Goal: Task Accomplishment & Management: Manage account settings

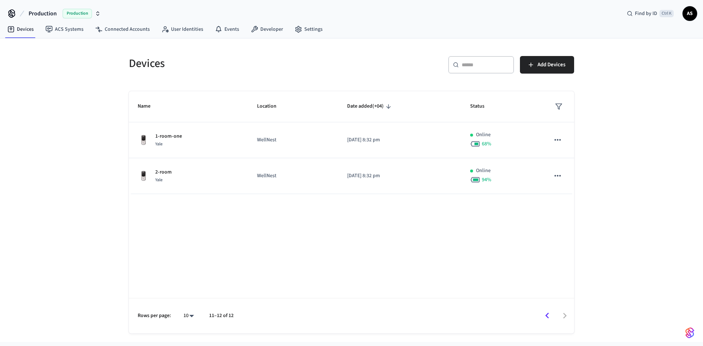
drag, startPoint x: 545, startPoint y: 318, endPoint x: 538, endPoint y: 309, distance: 11.6
click at [545, 318] on icon "Go to previous page" at bounding box center [546, 315] width 11 height 11
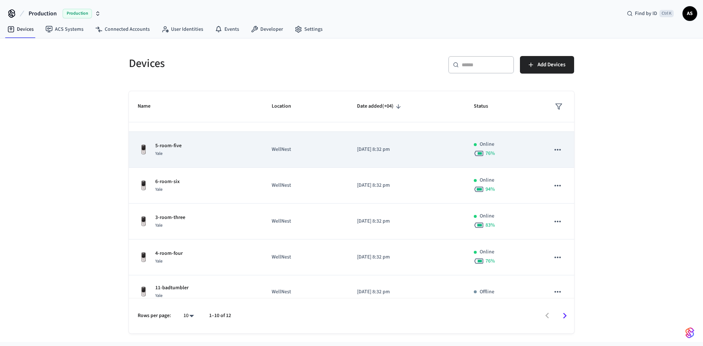
scroll to position [171, 0]
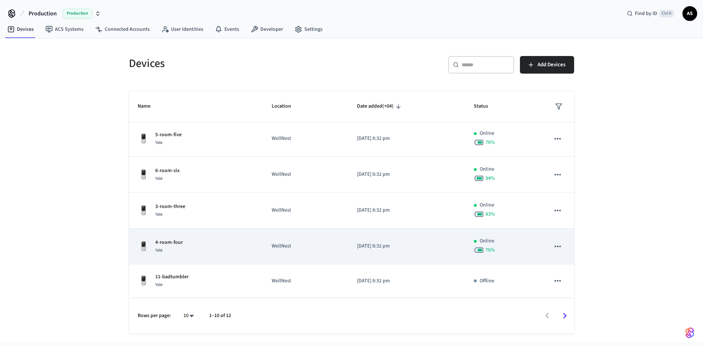
click at [242, 246] on div "4-room-four Yale" at bounding box center [196, 246] width 116 height 15
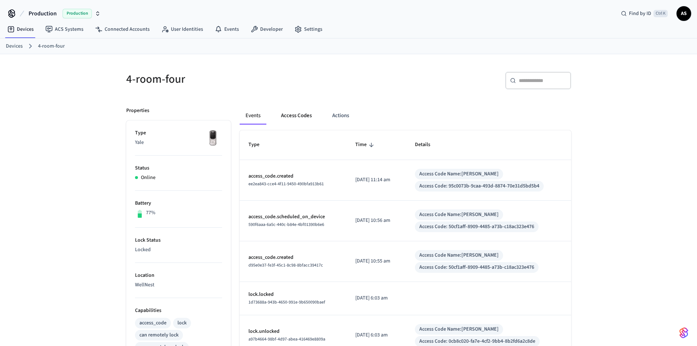
click at [300, 115] on button "Access Codes" at bounding box center [296, 116] width 42 height 18
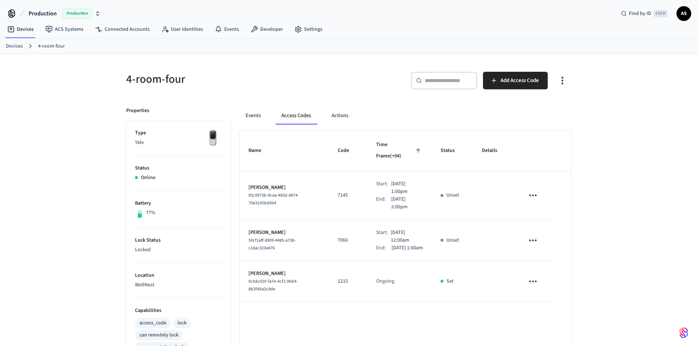
click at [20, 45] on link "Devices" at bounding box center [14, 46] width 17 height 8
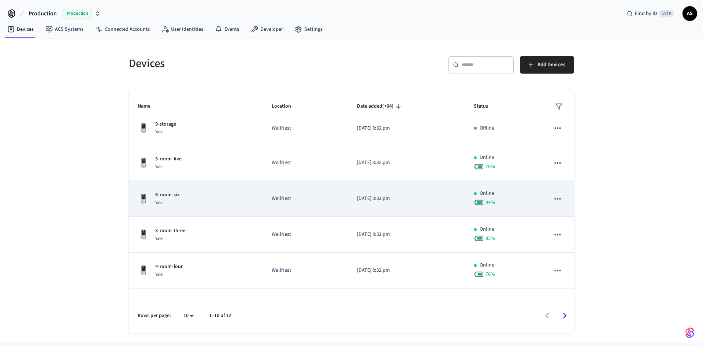
scroll to position [171, 0]
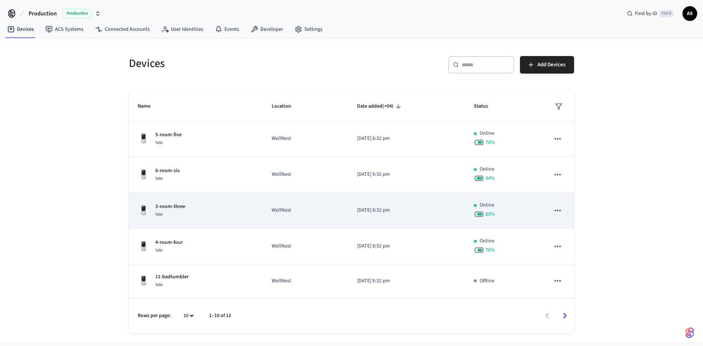
click at [229, 214] on div "3-room-three Yale" at bounding box center [196, 210] width 116 height 15
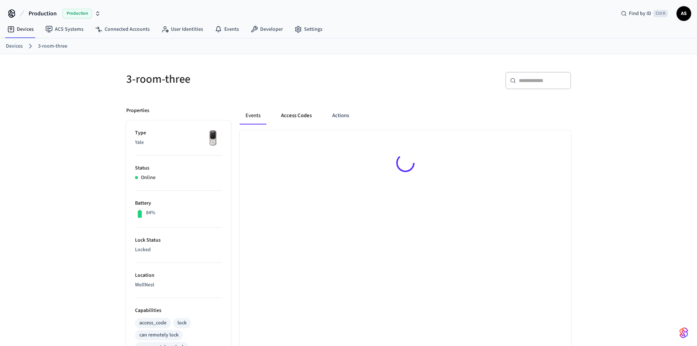
click at [298, 120] on button "Access Codes" at bounding box center [296, 116] width 42 height 18
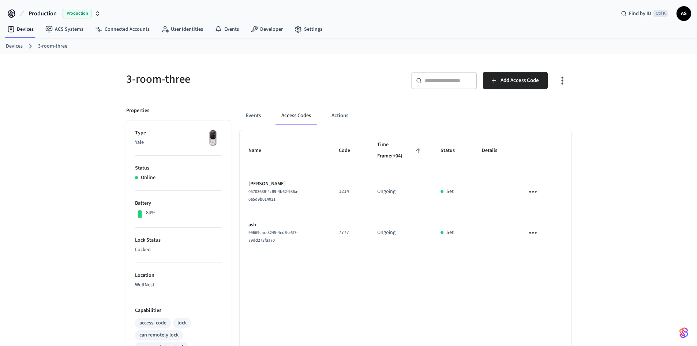
click at [15, 45] on link "Devices" at bounding box center [14, 46] width 17 height 8
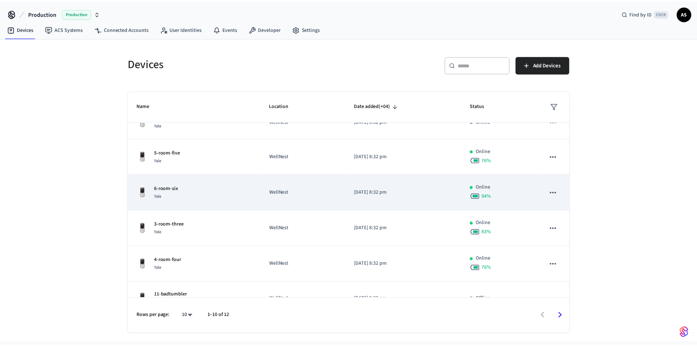
scroll to position [171, 0]
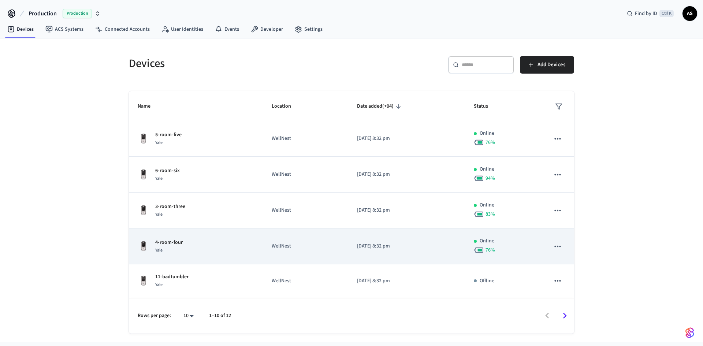
click at [184, 242] on div "4-room-four Yale" at bounding box center [196, 246] width 116 height 15
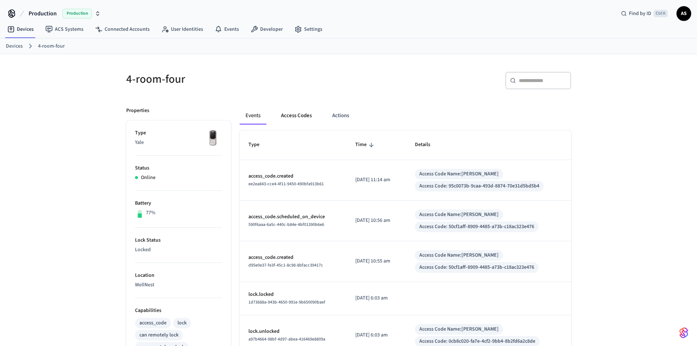
click at [292, 115] on button "Access Codes" at bounding box center [296, 116] width 42 height 18
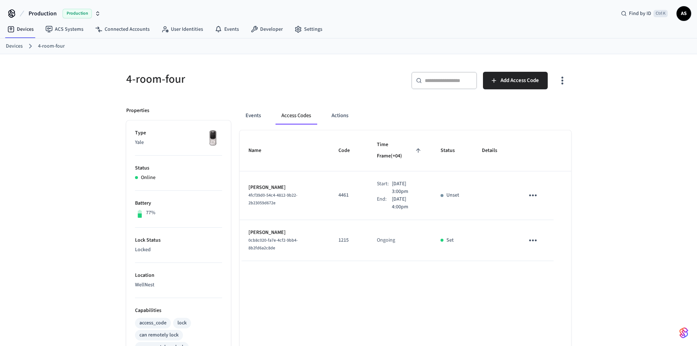
drag, startPoint x: 365, startPoint y: 144, endPoint x: 413, endPoint y: 143, distance: 48.3
click at [413, 143] on th "Time Frame (+04)" at bounding box center [400, 150] width 64 height 41
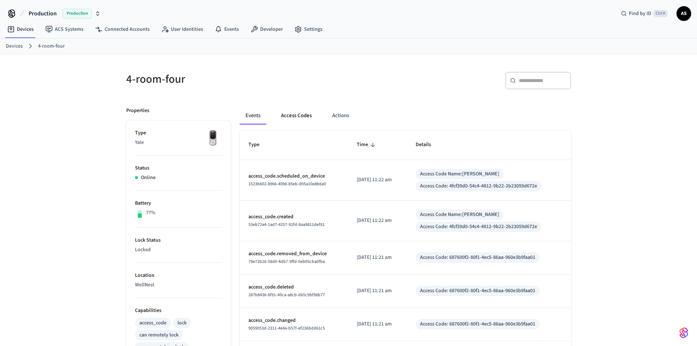
click at [294, 117] on button "Access Codes" at bounding box center [296, 116] width 42 height 18
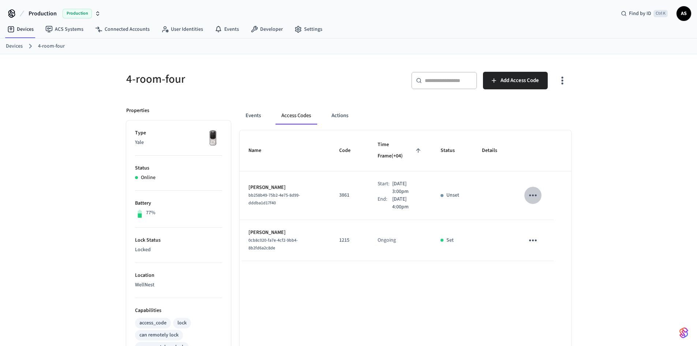
click at [532, 190] on icon "sticky table" at bounding box center [532, 195] width 11 height 11
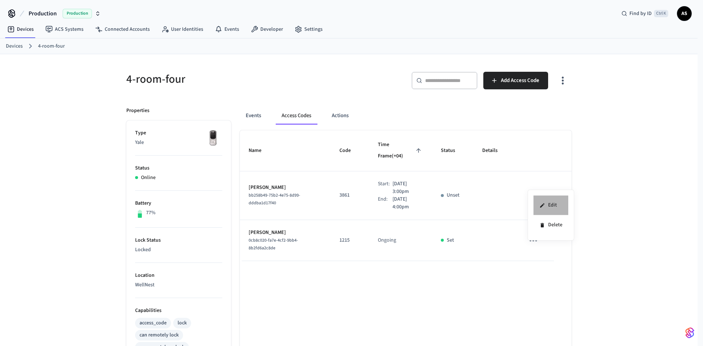
click at [555, 207] on li "Edit" at bounding box center [550, 205] width 35 height 20
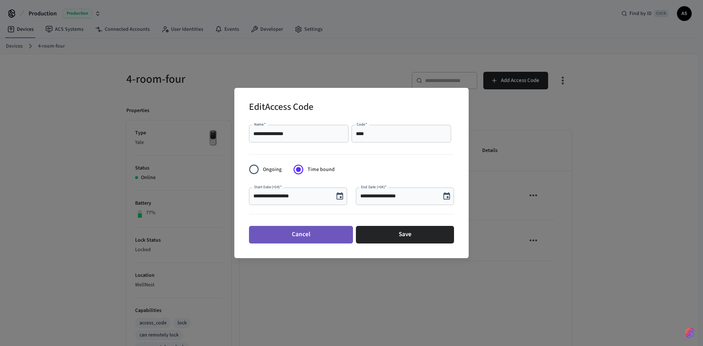
click at [300, 233] on button "Cancel" at bounding box center [301, 235] width 104 height 18
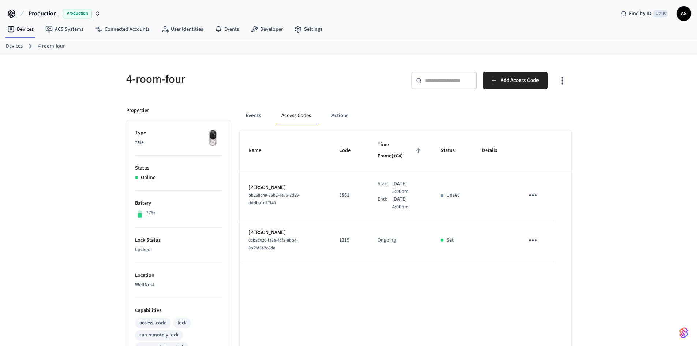
drag, startPoint x: 344, startPoint y: 304, endPoint x: 413, endPoint y: 213, distance: 114.2
click at [350, 297] on div "Name Code Time Frame (+04) Status Details Levon Ghalachyan bb258b49-75b2-4e75-8…" at bounding box center [406, 336] width 332 height 412
drag, startPoint x: 384, startPoint y: 179, endPoint x: 413, endPoint y: 184, distance: 29.6
click at [413, 184] on div "Start: Sep 21st 2025 3:00pm End: Sep 21st 2025 4:00pm" at bounding box center [400, 195] width 45 height 31
drag, startPoint x: 406, startPoint y: 196, endPoint x: 275, endPoint y: 166, distance: 134.8
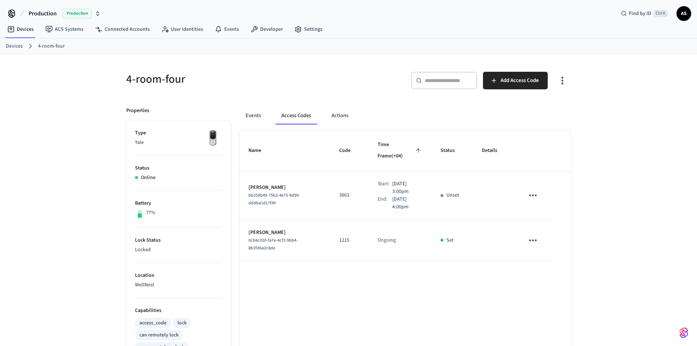
click at [405, 195] on p "[DATE] 4:00pm" at bounding box center [407, 202] width 31 height 15
click at [584, 254] on div "4-room-four ​ ​ Add Access Code Properties Type Yale Status Online Battery 77% …" at bounding box center [348, 298] width 697 height 489
click at [538, 190] on icon "sticky table" at bounding box center [532, 195] width 11 height 11
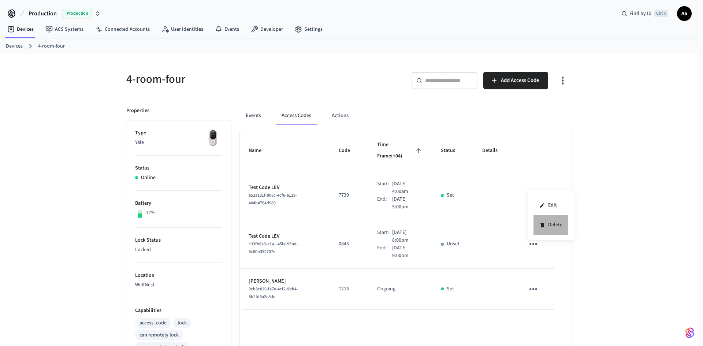
click at [559, 228] on li "Delete" at bounding box center [550, 224] width 35 height 19
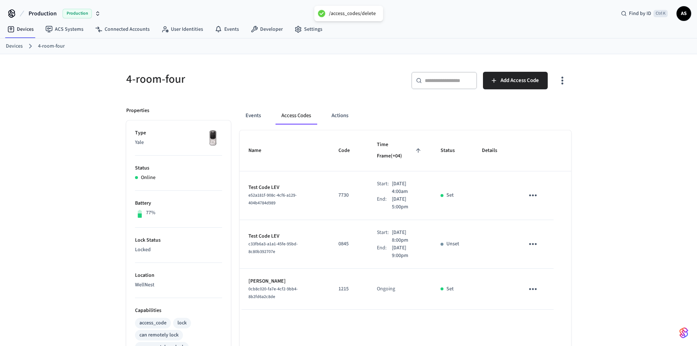
click at [536, 239] on button "sticky table" at bounding box center [532, 243] width 17 height 17
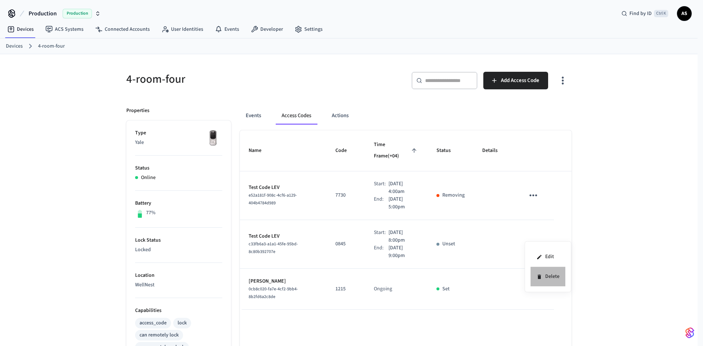
drag, startPoint x: 550, startPoint y: 277, endPoint x: 517, endPoint y: 232, distance: 55.9
click at [550, 276] on li "Delete" at bounding box center [547, 276] width 35 height 19
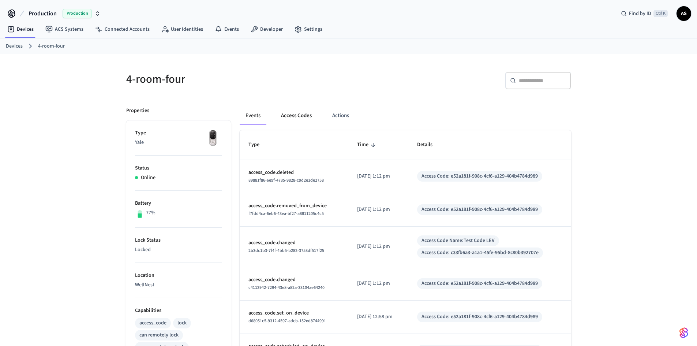
click at [283, 112] on button "Access Codes" at bounding box center [296, 116] width 42 height 18
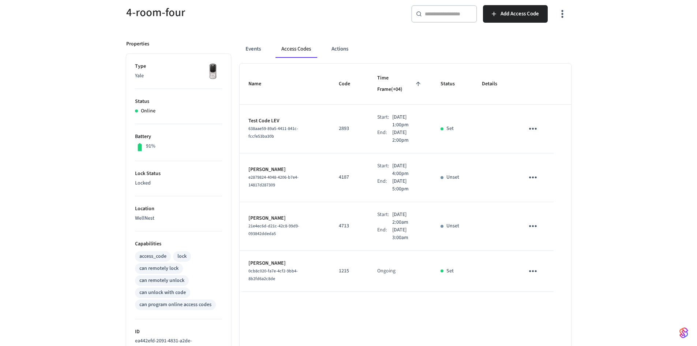
scroll to position [73, 0]
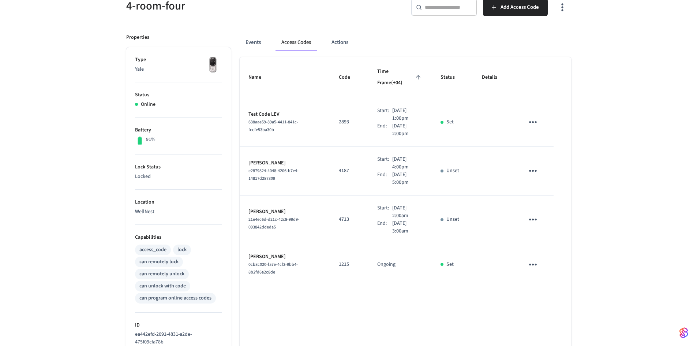
click at [532, 259] on icon "sticky table" at bounding box center [532, 264] width 11 height 11
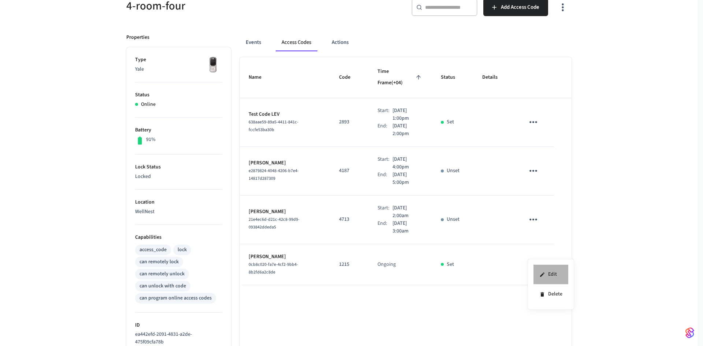
click at [546, 273] on li "Edit" at bounding box center [550, 275] width 35 height 20
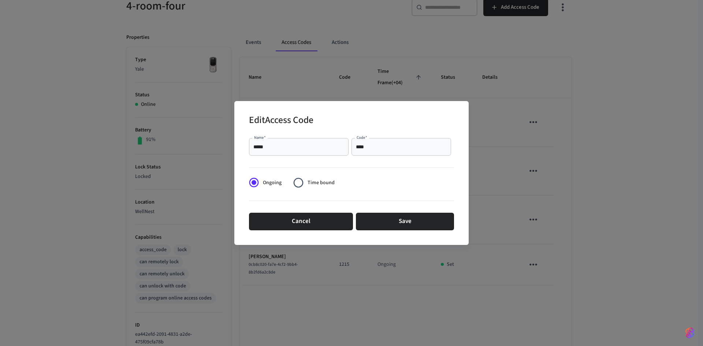
drag, startPoint x: 433, startPoint y: 244, endPoint x: 351, endPoint y: 253, distance: 82.1
click at [422, 245] on div "Edit Access Code Name   * ***** Name   * Code   * **** Code   * Ongoing Time bo…" at bounding box center [351, 173] width 703 height 346
click at [312, 217] on button "Cancel" at bounding box center [301, 222] width 104 height 18
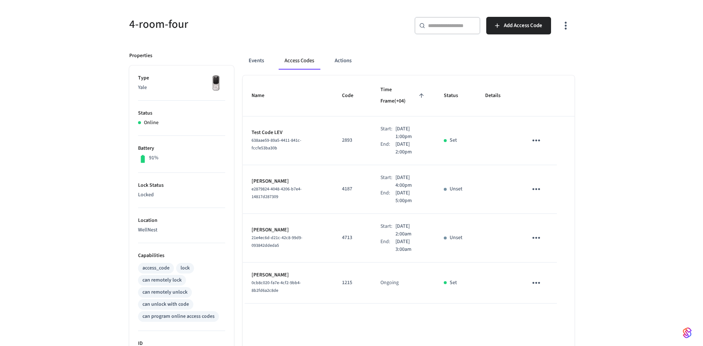
scroll to position [37, 0]
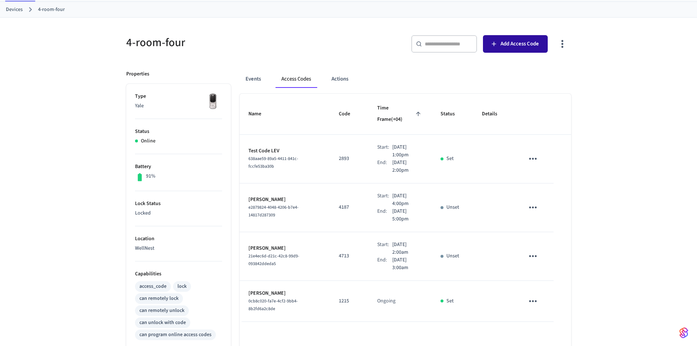
click at [523, 49] on button "Add Access Code" at bounding box center [515, 44] width 65 height 18
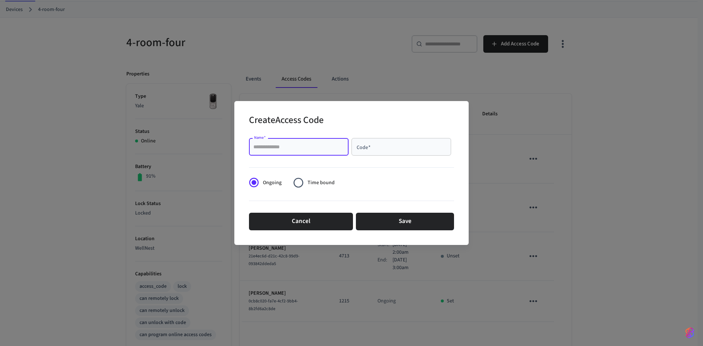
click at [306, 150] on input "Name   *" at bounding box center [298, 146] width 91 height 7
type input "*******"
click at [370, 154] on div "Code   *" at bounding box center [401, 147] width 100 height 18
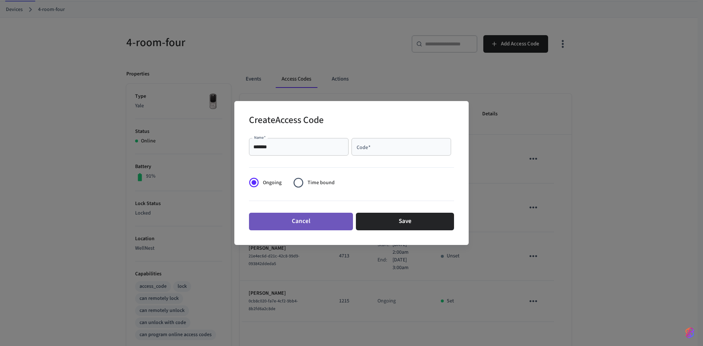
click at [324, 218] on button "Cancel" at bounding box center [301, 222] width 104 height 18
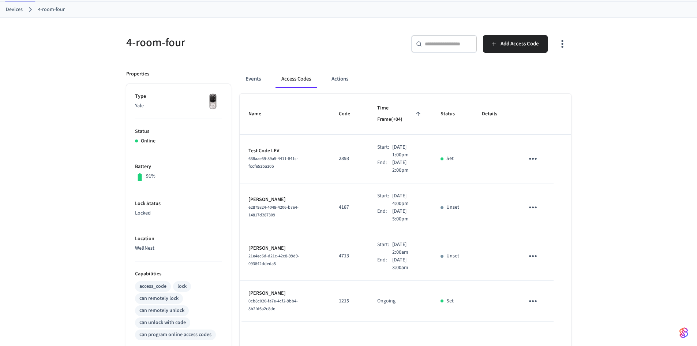
click at [563, 40] on icon "button" at bounding box center [562, 43] width 11 height 11
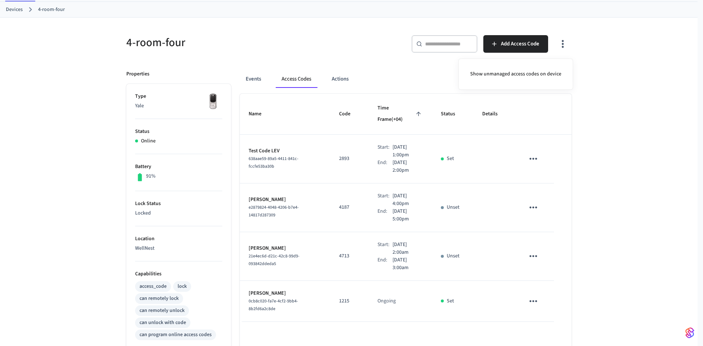
click at [640, 39] on div at bounding box center [351, 173] width 703 height 346
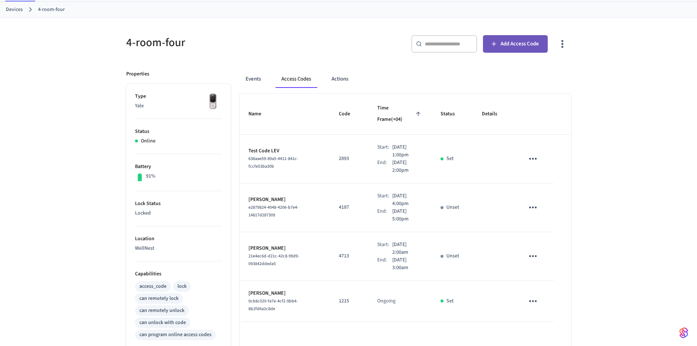
click at [519, 41] on span "Add Access Code" at bounding box center [520, 44] width 38 height 10
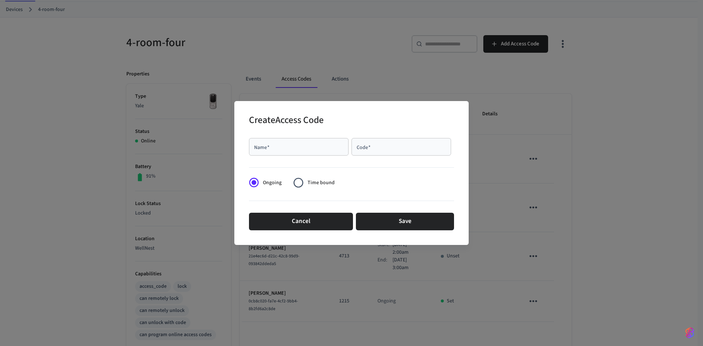
click at [261, 147] on input "Name   *" at bounding box center [298, 146] width 91 height 7
type input "*****"
click at [404, 144] on input "Code   *" at bounding box center [401, 146] width 91 height 7
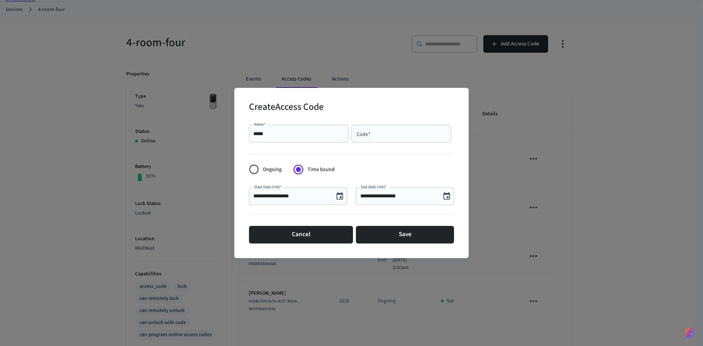
click at [295, 194] on input "**********" at bounding box center [291, 196] width 76 height 7
click at [341, 193] on icon "Choose date, selected date is Sep 21, 2025" at bounding box center [339, 195] width 7 height 7
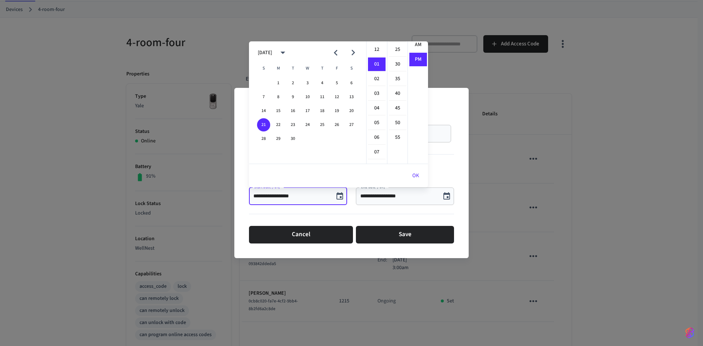
scroll to position [0, 0]
click at [413, 45] on li "AM" at bounding box center [418, 50] width 18 height 14
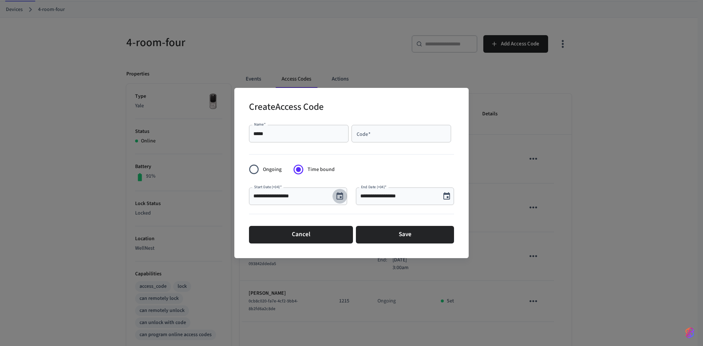
click at [342, 193] on icon "Choose date, selected date is Sep 21, 2025" at bounding box center [339, 196] width 9 height 9
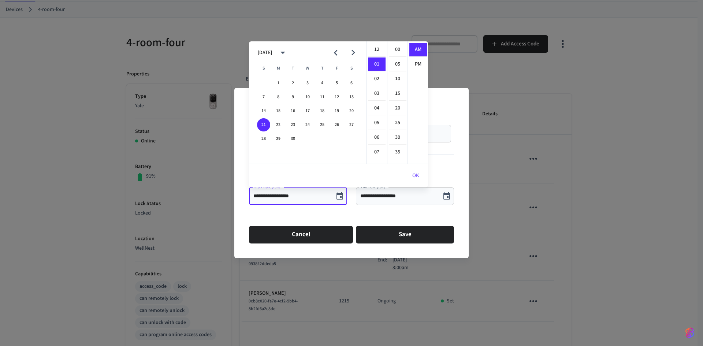
scroll to position [15, 0]
click at [375, 93] on li "04" at bounding box center [377, 94] width 18 height 14
click at [395, 63] on li "05" at bounding box center [398, 64] width 18 height 14
type input "**********"
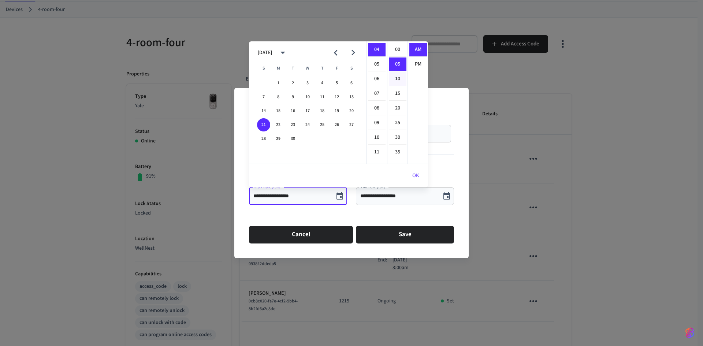
scroll to position [15, 0]
click at [415, 176] on button "OK" at bounding box center [415, 176] width 25 height 18
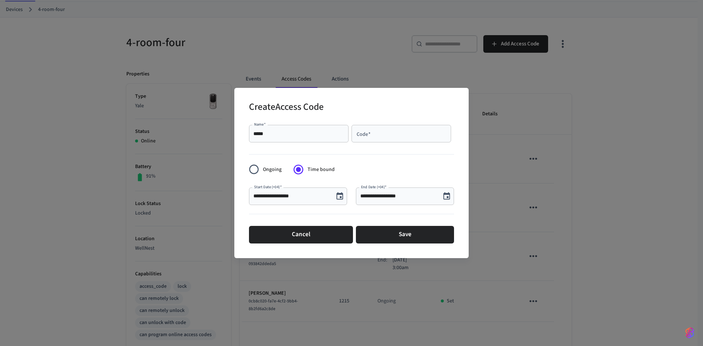
click at [424, 190] on div "**********" at bounding box center [405, 196] width 98 height 18
click at [448, 192] on icon "Choose date, selected date is Sep 21, 2025" at bounding box center [446, 196] width 9 height 9
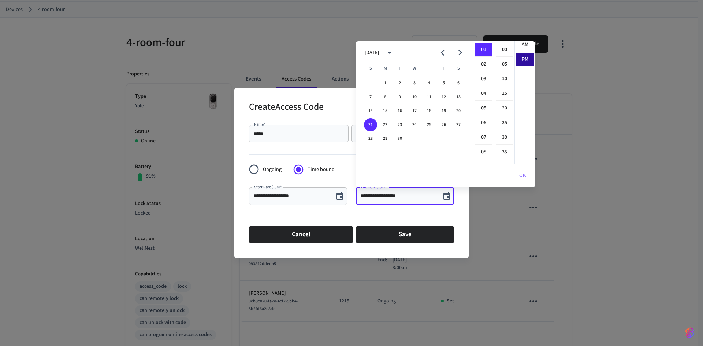
scroll to position [0, 0]
click at [526, 50] on li "AM" at bounding box center [525, 50] width 18 height 14
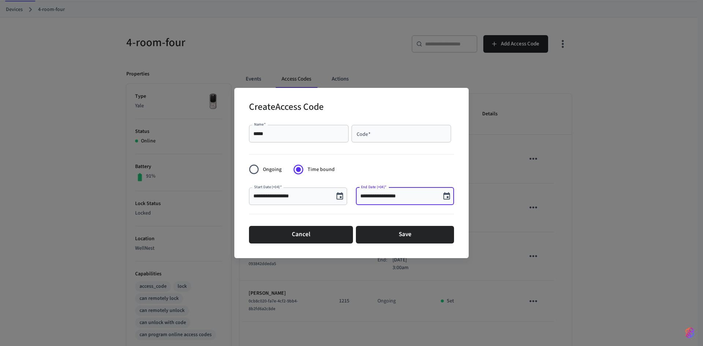
click at [435, 194] on input "**********" at bounding box center [398, 196] width 76 height 7
click at [450, 191] on button "Choose date, selected date is Sep 21, 2025" at bounding box center [446, 196] width 15 height 15
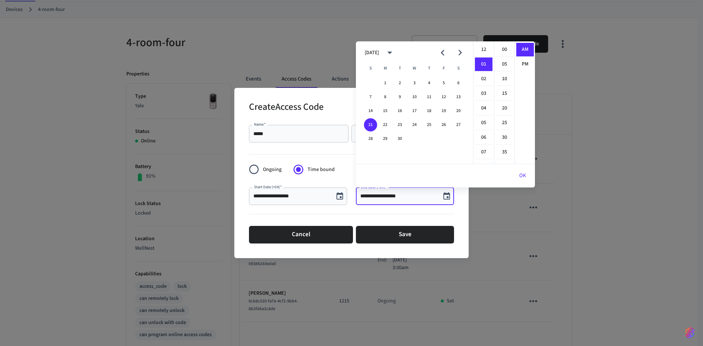
scroll to position [15, 0]
click at [486, 106] on li "05" at bounding box center [484, 108] width 18 height 14
click at [505, 63] on li "05" at bounding box center [505, 64] width 18 height 14
type input "**********"
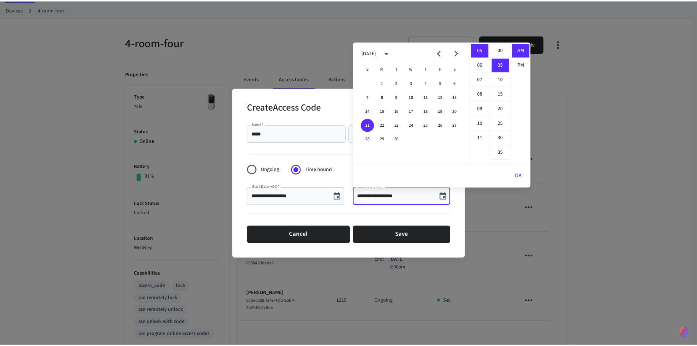
scroll to position [15, 0]
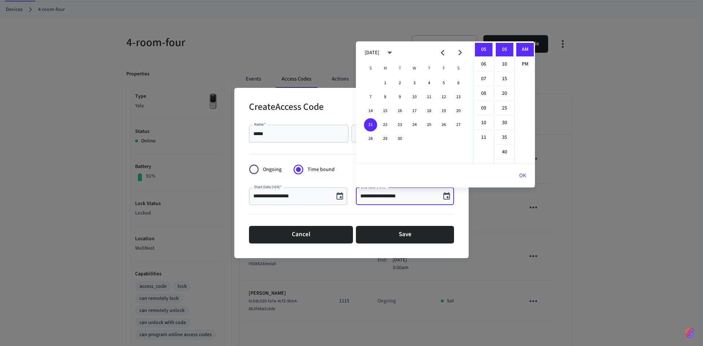
click at [523, 175] on button "OK" at bounding box center [522, 176] width 25 height 18
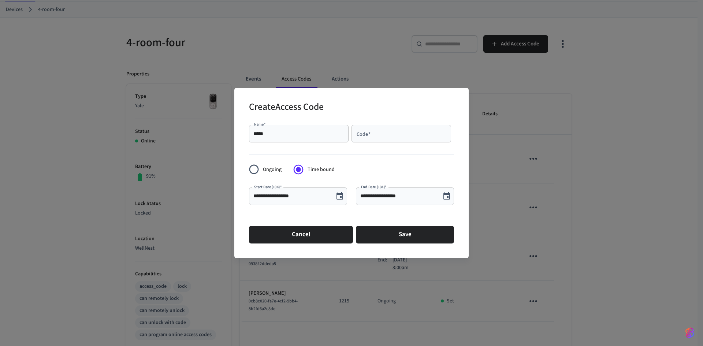
click at [394, 137] on input "Code   *" at bounding box center [401, 133] width 91 height 7
type input "*"
click at [396, 232] on button "Save" at bounding box center [405, 235] width 98 height 18
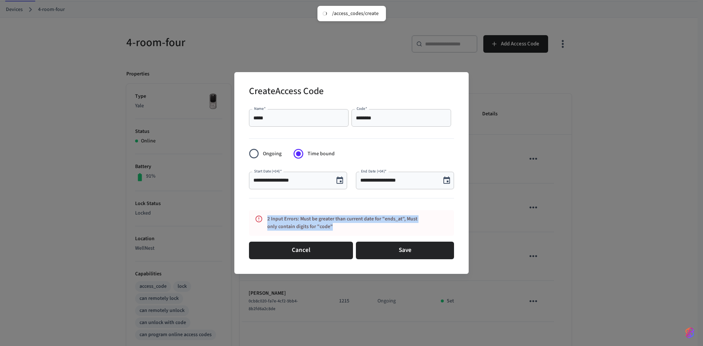
drag, startPoint x: 380, startPoint y: 236, endPoint x: 356, endPoint y: 210, distance: 35.2
click at [259, 218] on div "2 Input Errors: Must be greater than current date for "ends_at", Must only cont…" at bounding box center [351, 223] width 205 height 26
click at [360, 224] on div "2 Input Errors: Must be greater than current date for "ends_at", Must only cont…" at bounding box center [344, 222] width 154 height 21
click at [362, 221] on div "2 Input Errors: Must be greater than current date for "ends_at", Must only cont…" at bounding box center [344, 222] width 154 height 21
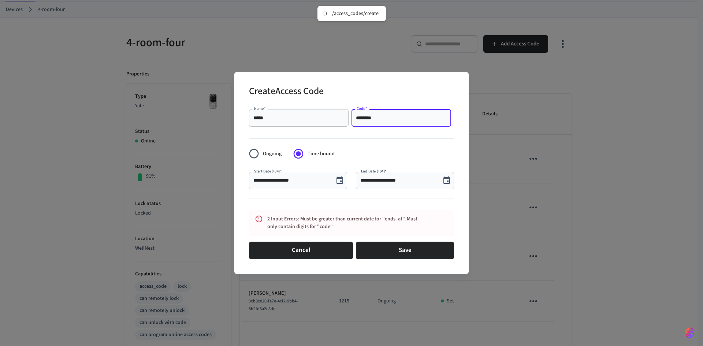
drag, startPoint x: 377, startPoint y: 117, endPoint x: 302, endPoint y: 122, distance: 75.2
click at [302, 120] on div "Name   * ***** Name   * Code   * ******** Code   *" at bounding box center [351, 117] width 205 height 23
type input "*****"
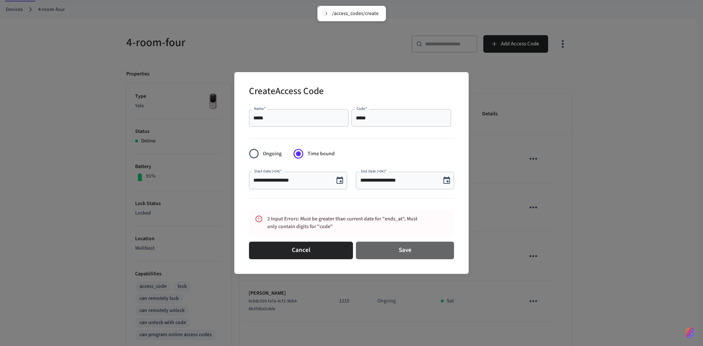
click at [406, 246] on button "Save" at bounding box center [405, 251] width 98 height 18
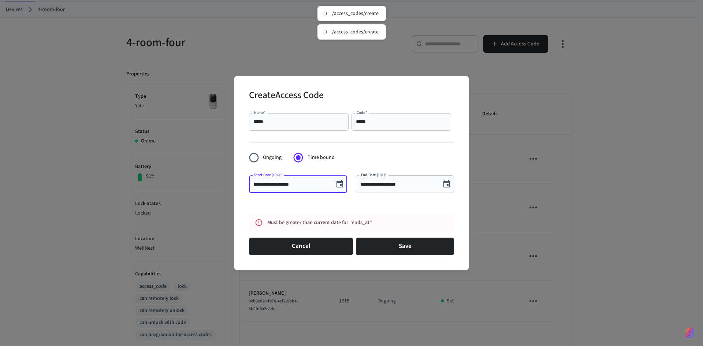
click at [283, 185] on input "**********" at bounding box center [291, 183] width 76 height 7
click at [285, 186] on input "**********" at bounding box center [291, 183] width 76 height 7
type input "**********"
click at [393, 186] on input "**********" at bounding box center [398, 183] width 76 height 7
type input "**********"
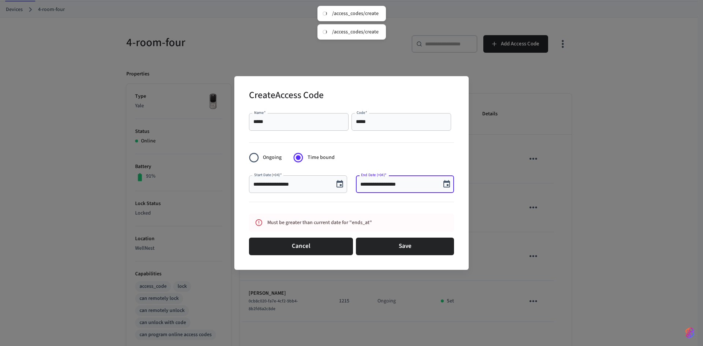
click at [418, 203] on div at bounding box center [351, 203] width 205 height 15
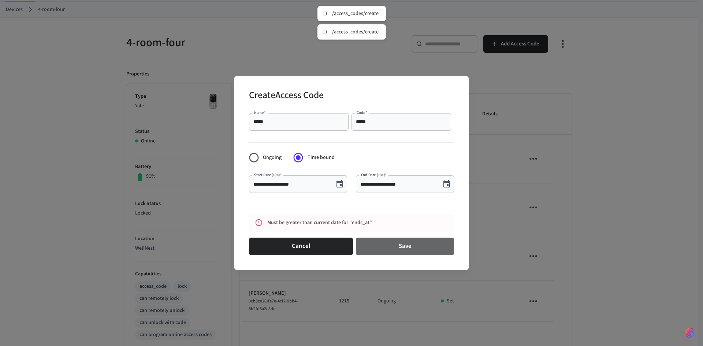
click at [395, 245] on button "Save" at bounding box center [405, 247] width 98 height 18
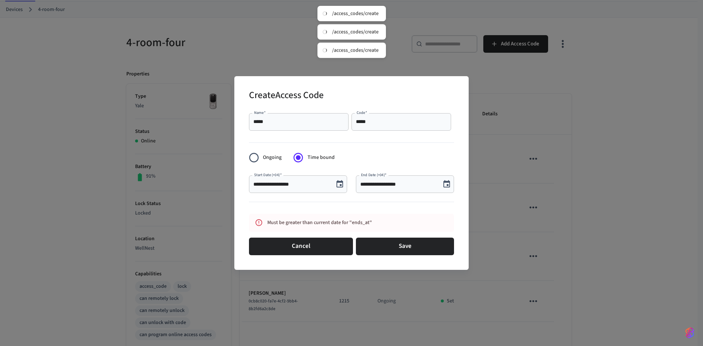
click at [300, 185] on input "**********" at bounding box center [291, 183] width 76 height 7
click at [317, 243] on button "Cancel" at bounding box center [301, 247] width 104 height 18
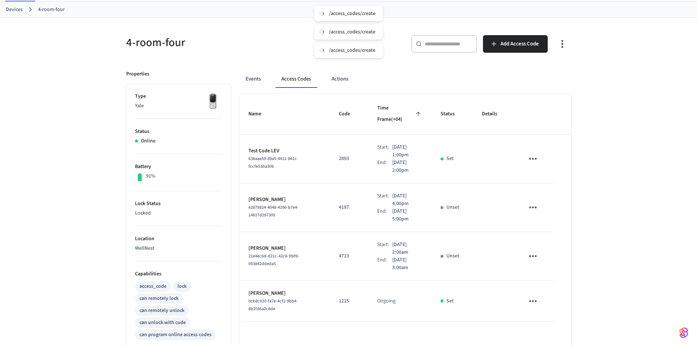
click at [408, 67] on div "Events Access Codes Actions Name Code Time Frame (+04) Status Details Test Code…" at bounding box center [401, 283] width 340 height 445
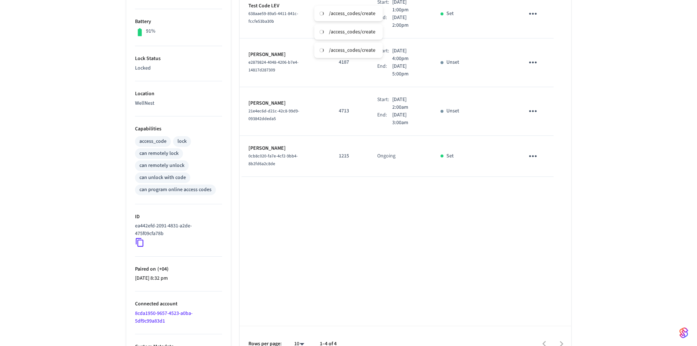
scroll to position [183, 0]
drag, startPoint x: 190, startPoint y: 277, endPoint x: 130, endPoint y: 269, distance: 60.6
click at [130, 269] on ul "Type Yale Status Online Battery 91% Lock Status Locked Location WellNest Capabi…" at bounding box center [178, 148] width 105 height 422
drag, startPoint x: 184, startPoint y: 266, endPoint x: 178, endPoint y: 279, distance: 13.8
click at [184, 266] on p "Paired on ( +04 )" at bounding box center [178, 268] width 87 height 8
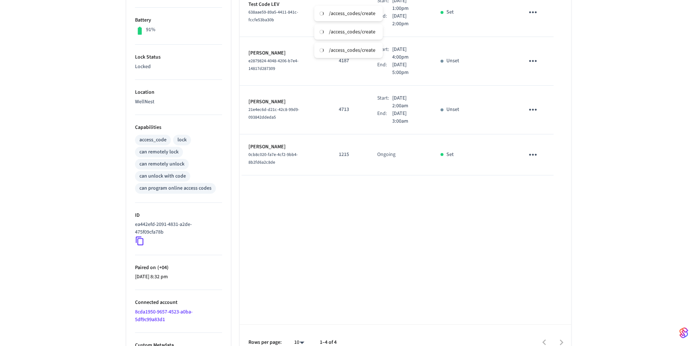
click at [124, 281] on div "Properties Type Yale Status Online Battery 91% Lock Status Locked Location Well…" at bounding box center [173, 137] width 113 height 445
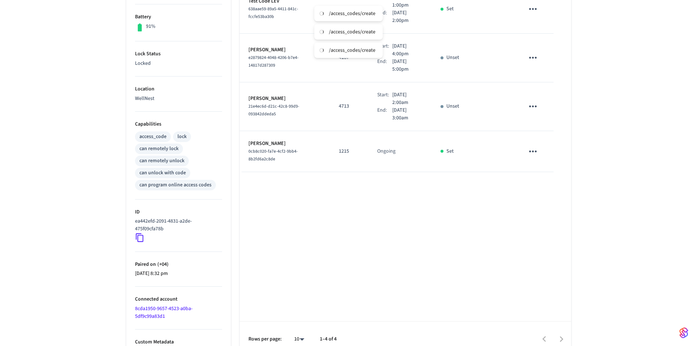
scroll to position [197, 0]
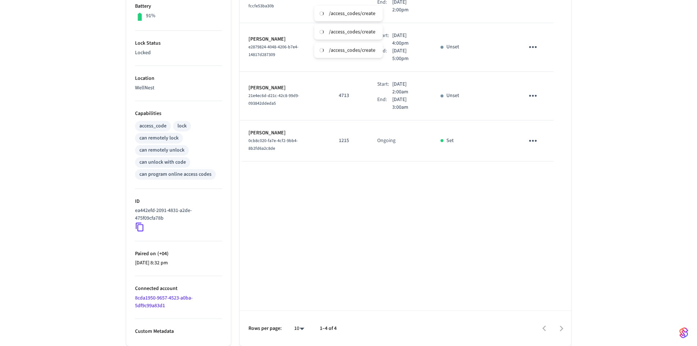
drag, startPoint x: 195, startPoint y: 262, endPoint x: 133, endPoint y: 255, distance: 62.2
click at [132, 253] on ul "Type Yale Status Online Battery 91% Lock Status Locked Location WellNest Capabi…" at bounding box center [178, 135] width 105 height 422
copy li "Paired on ( +04 ) 2024/05/17 at 8:32 pm"
click at [182, 271] on li "Paired on ( +04 ) 2024/05/17 at 8:32 pm" at bounding box center [178, 258] width 87 height 35
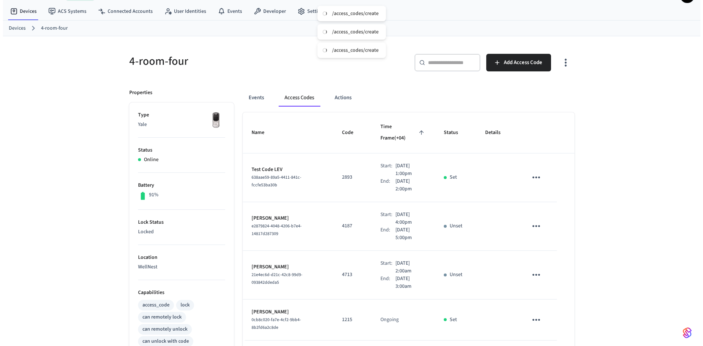
scroll to position [14, 0]
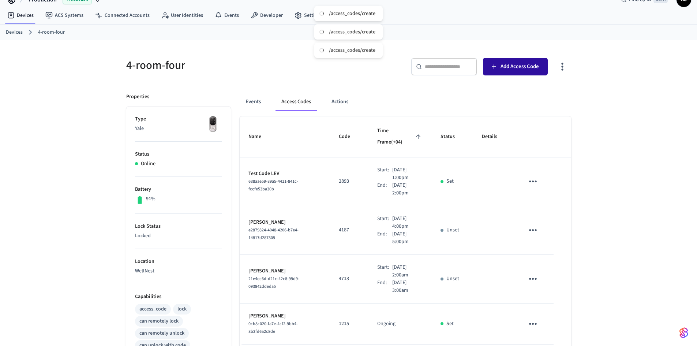
click at [504, 62] on span "Add Access Code" at bounding box center [520, 67] width 38 height 10
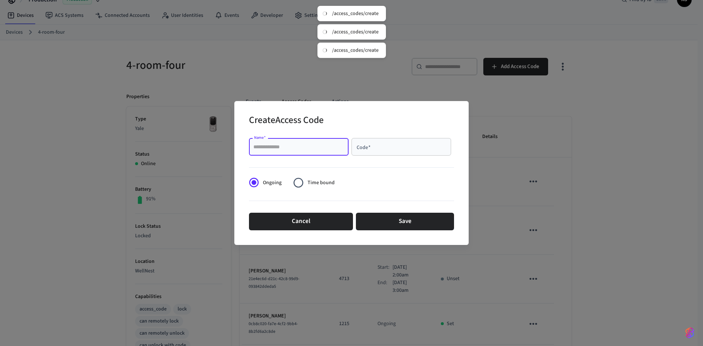
click at [286, 150] on input "Name   *" at bounding box center [298, 146] width 91 height 7
type input "****"
click at [369, 139] on div "Code   *" at bounding box center [401, 147] width 100 height 18
type input "*****"
click at [312, 181] on span "Time bound" at bounding box center [320, 183] width 27 height 8
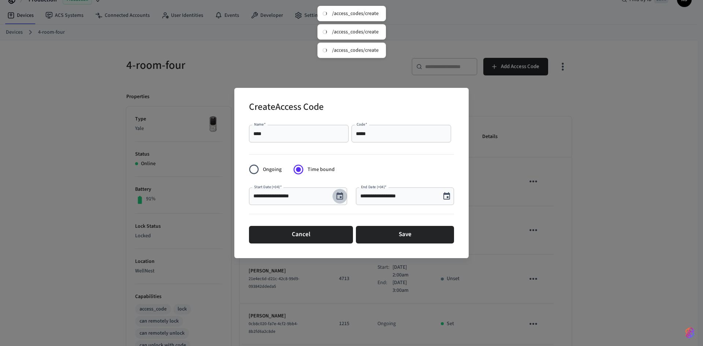
click at [340, 198] on icon "Choose date, selected date is Sep 21, 2025" at bounding box center [339, 196] width 9 height 9
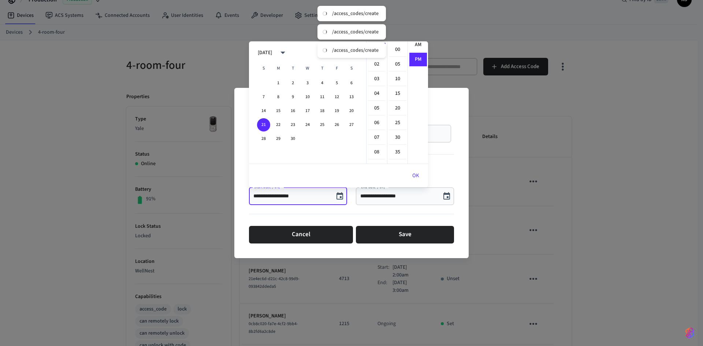
scroll to position [0, 0]
click at [418, 47] on li "AM" at bounding box center [418, 50] width 18 height 14
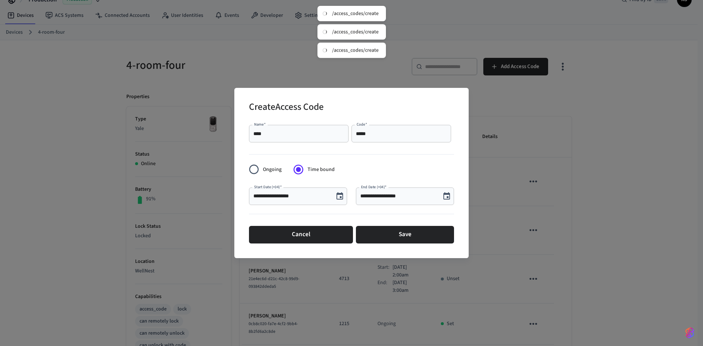
click at [344, 197] on button "Choose date, selected date is Sep 21, 2025" at bounding box center [339, 196] width 15 height 15
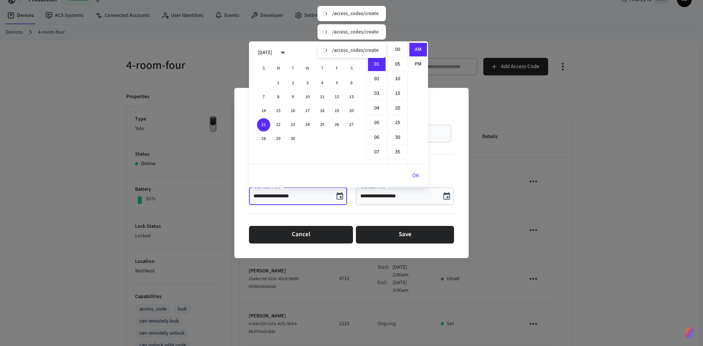
scroll to position [15, 0]
click at [380, 150] on li "08" at bounding box center [377, 152] width 18 height 14
click at [400, 47] on li "00" at bounding box center [398, 50] width 18 height 14
type input "**********"
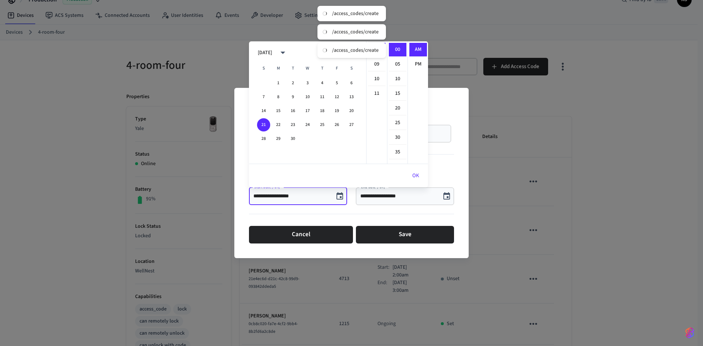
click at [416, 173] on button "OK" at bounding box center [415, 176] width 25 height 18
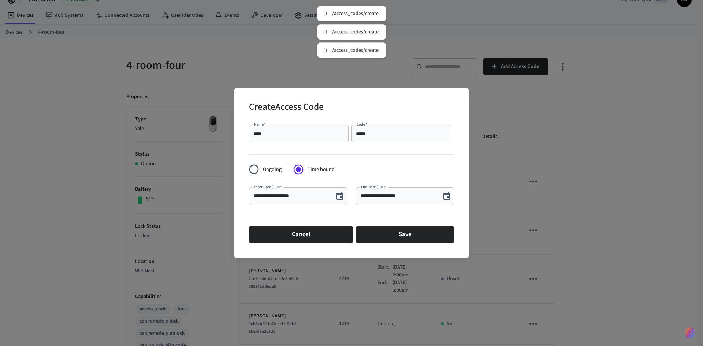
click at [396, 187] on div "**********" at bounding box center [405, 196] width 98 height 18
click at [418, 194] on input "**********" at bounding box center [398, 196] width 76 height 7
click at [448, 194] on icon "Choose date, selected date is Sep 21, 2025" at bounding box center [446, 195] width 7 height 7
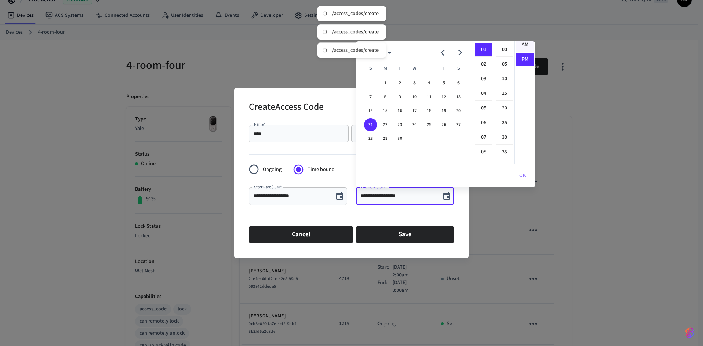
scroll to position [0, 0]
click at [523, 42] on ul "AM PM" at bounding box center [524, 102] width 20 height 122
click at [525, 46] on li "AM" at bounding box center [525, 50] width 18 height 14
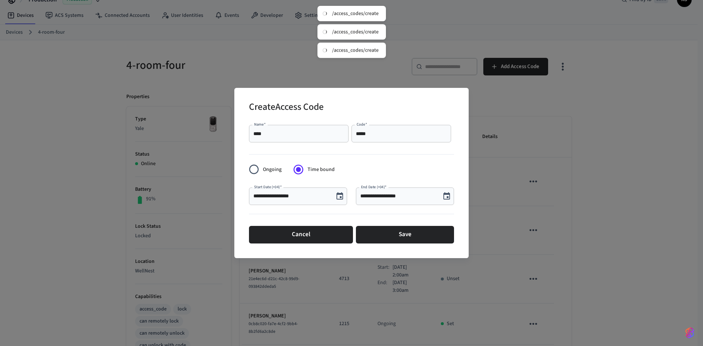
click at [449, 191] on button "Choose date, selected date is Sep 21, 2025" at bounding box center [446, 196] width 15 height 15
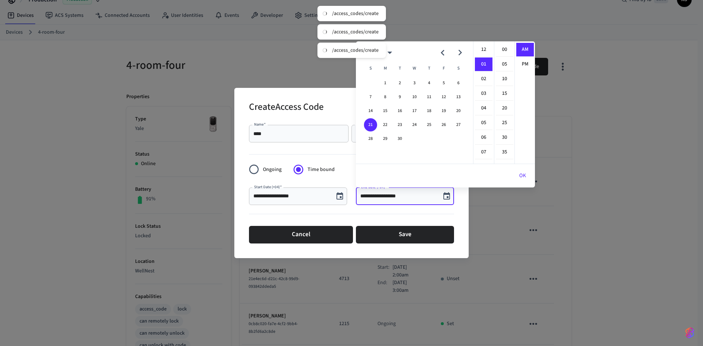
scroll to position [15, 0]
click at [482, 129] on li "09" at bounding box center [484, 130] width 18 height 14
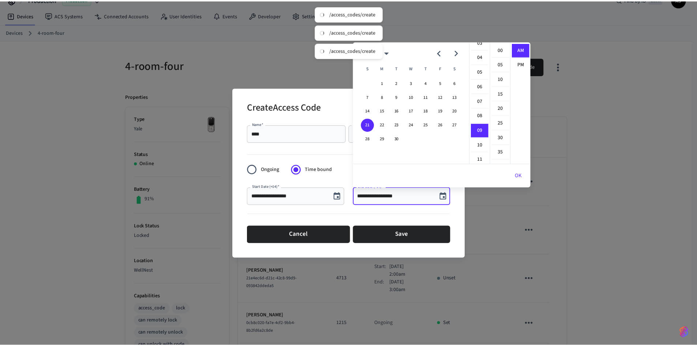
scroll to position [132, 0]
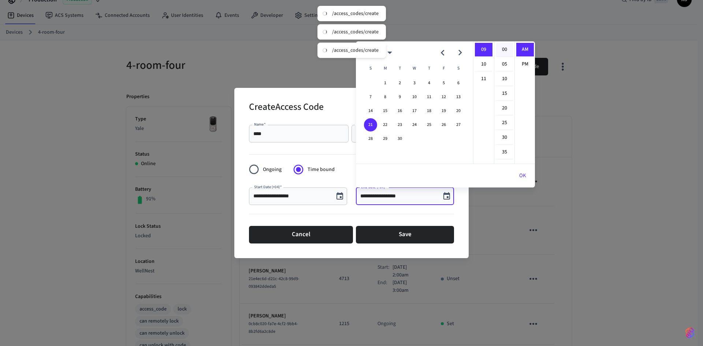
click at [503, 50] on li "00" at bounding box center [505, 50] width 18 height 14
type input "**********"
click at [523, 174] on button "OK" at bounding box center [522, 176] width 25 height 18
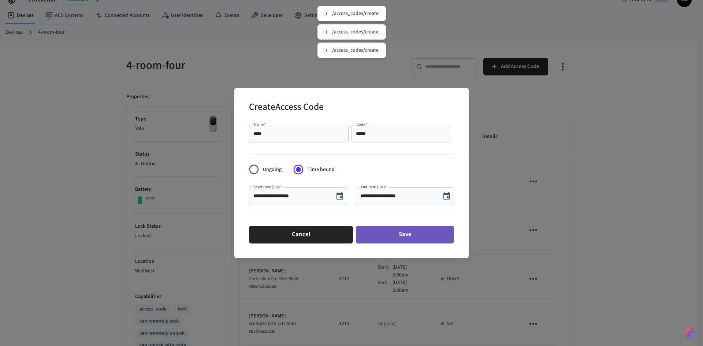
click at [413, 229] on button "Save" at bounding box center [405, 235] width 98 height 18
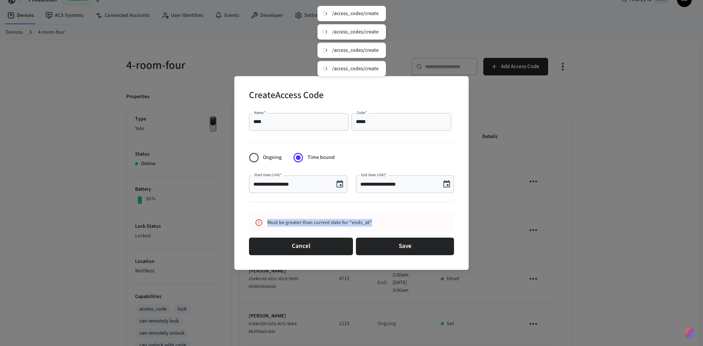
drag, startPoint x: 375, startPoint y: 221, endPoint x: 260, endPoint y: 224, distance: 115.3
click at [260, 224] on div "Must be greater than current date for "ends_at"" at bounding box center [351, 223] width 205 height 18
copy div "Must be greater than current date for "ends_at""
drag, startPoint x: 561, startPoint y: 169, endPoint x: 409, endPoint y: 224, distance: 161.6
click at [559, 169] on div "**********" at bounding box center [351, 173] width 703 height 346
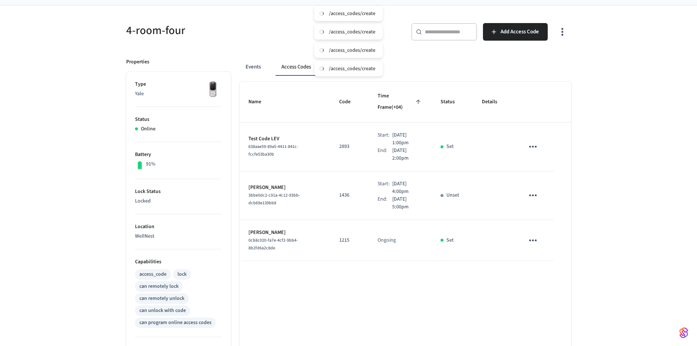
scroll to position [37, 0]
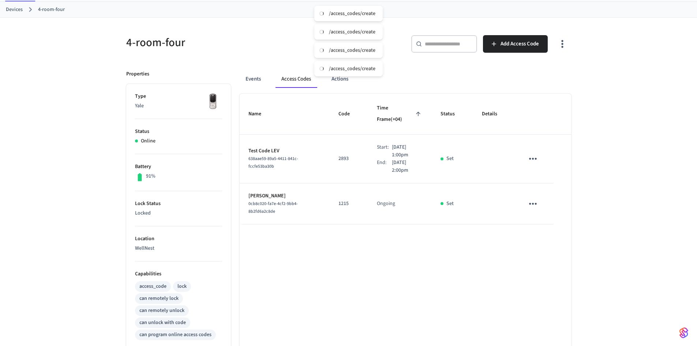
click at [535, 153] on icon "sticky table" at bounding box center [532, 158] width 11 height 11
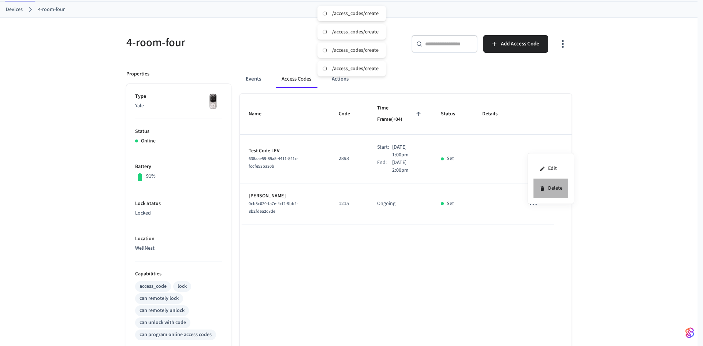
drag, startPoint x: 550, startPoint y: 187, endPoint x: 545, endPoint y: 183, distance: 6.9
click at [551, 187] on li "Delete" at bounding box center [550, 188] width 35 height 19
